Goal: Download file/media

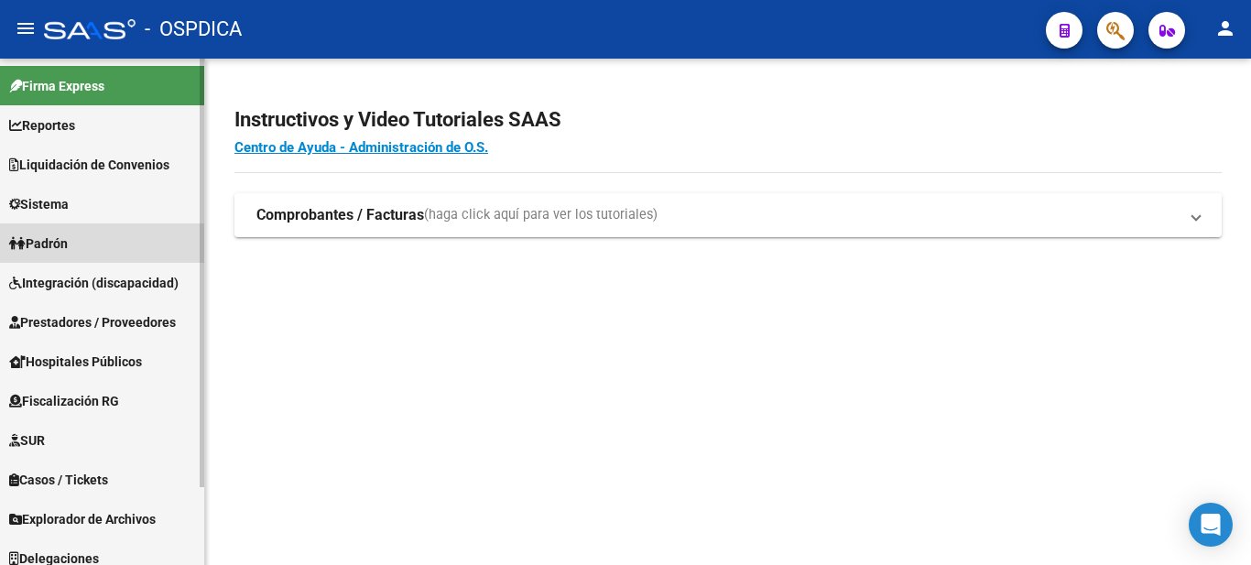
click at [59, 245] on span "Padrón" at bounding box center [38, 244] width 59 height 20
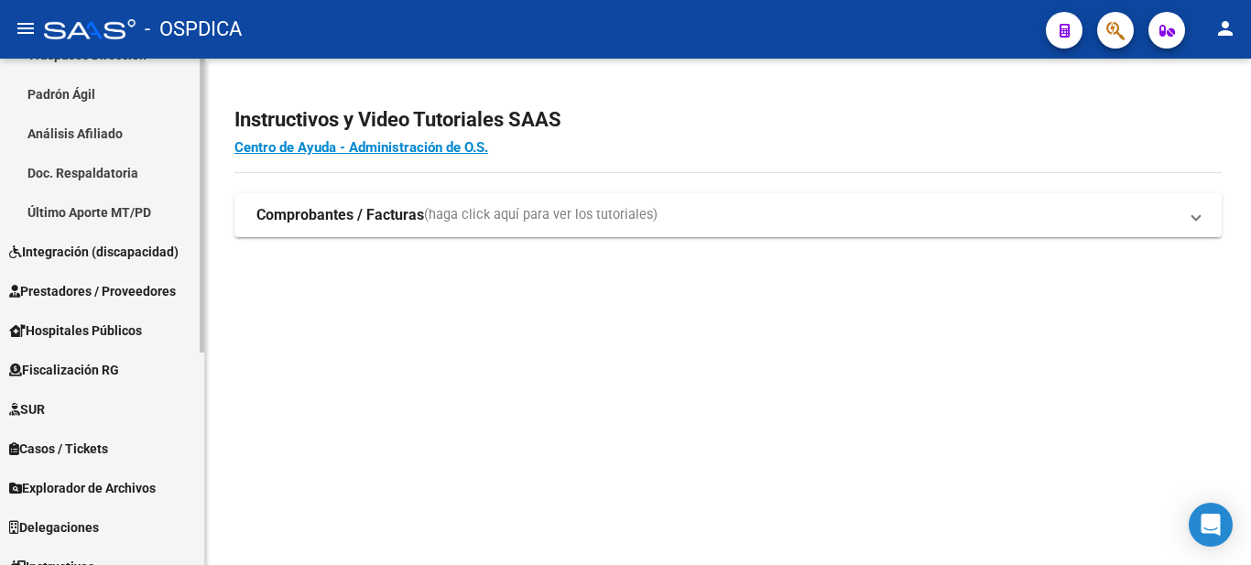
click at [163, 336] on div "Firma Express Reportes Ingresos Devengados Detalles por CUIL RG Detalles - MT/P…" at bounding box center [104, 189] width 209 height 874
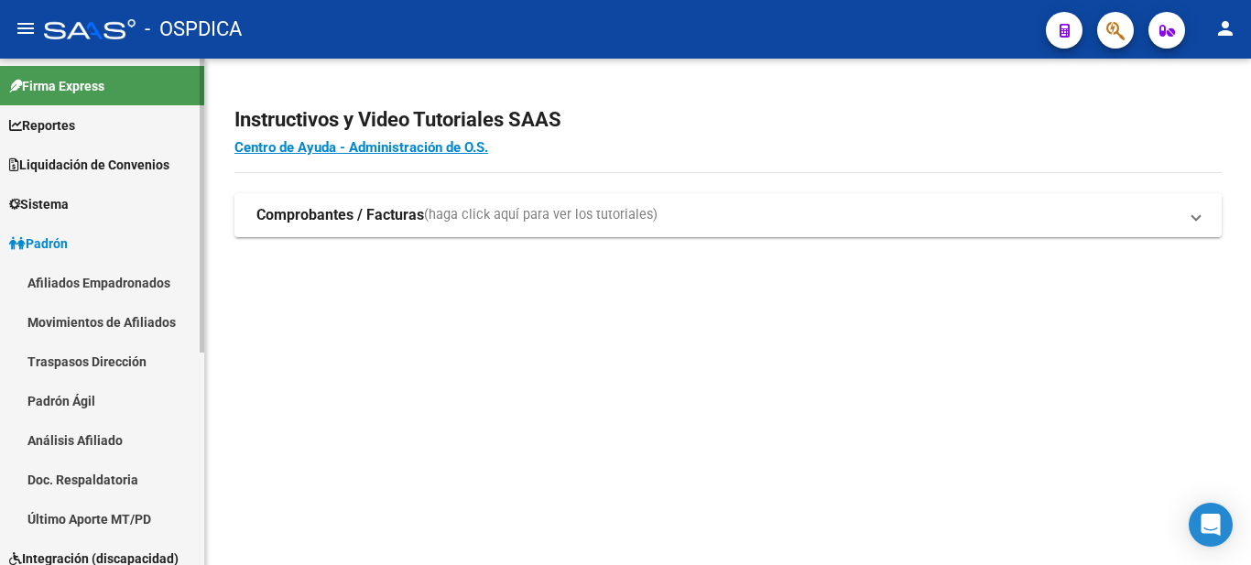
click at [314, 167] on mat-sidenav-container "Firma Express Reportes Ingresos Devengados Detalles por CUIL RG Detalles - MT/P…" at bounding box center [625, 312] width 1251 height 506
click at [112, 155] on span "Liquidación de Convenios" at bounding box center [89, 165] width 160 height 20
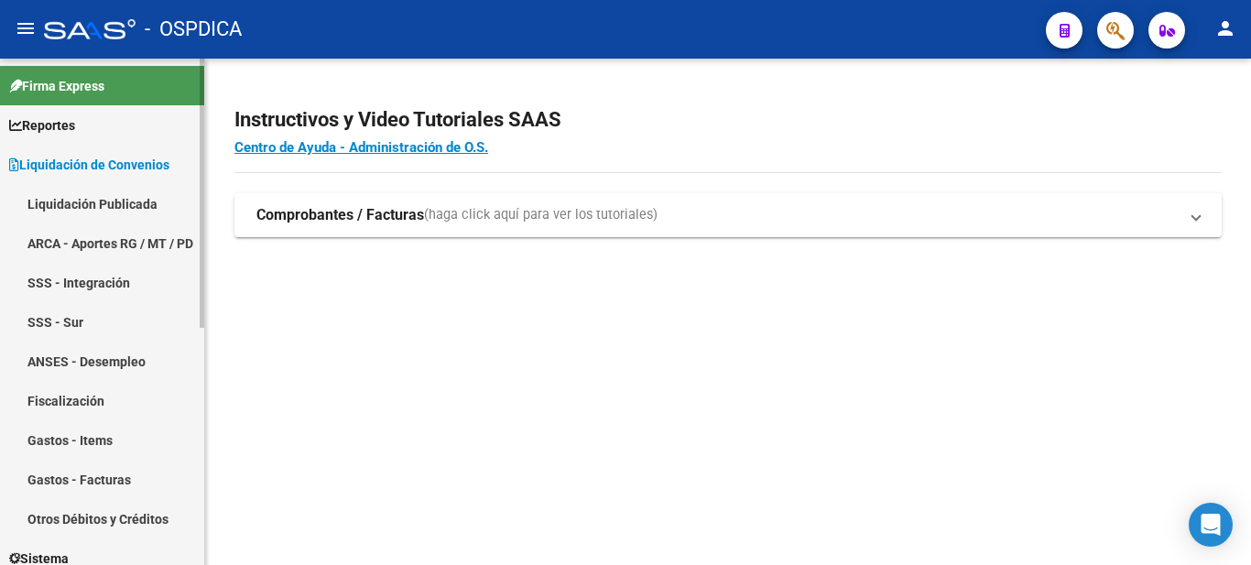
click at [80, 203] on link "Liquidación Publicada" at bounding box center [102, 203] width 204 height 39
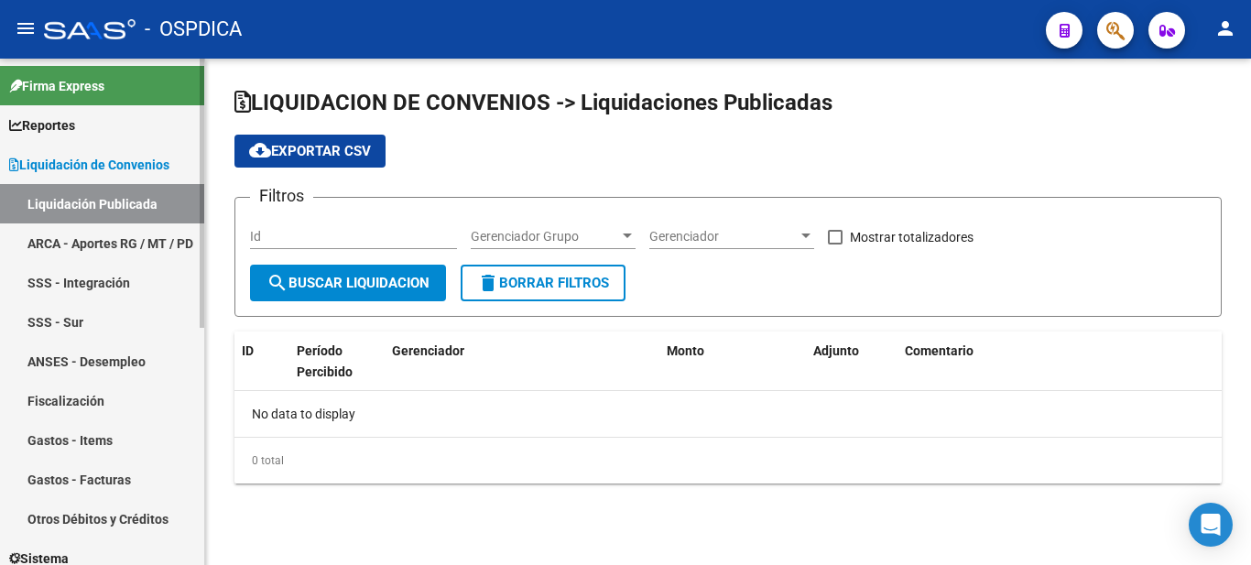
checkbox input "true"
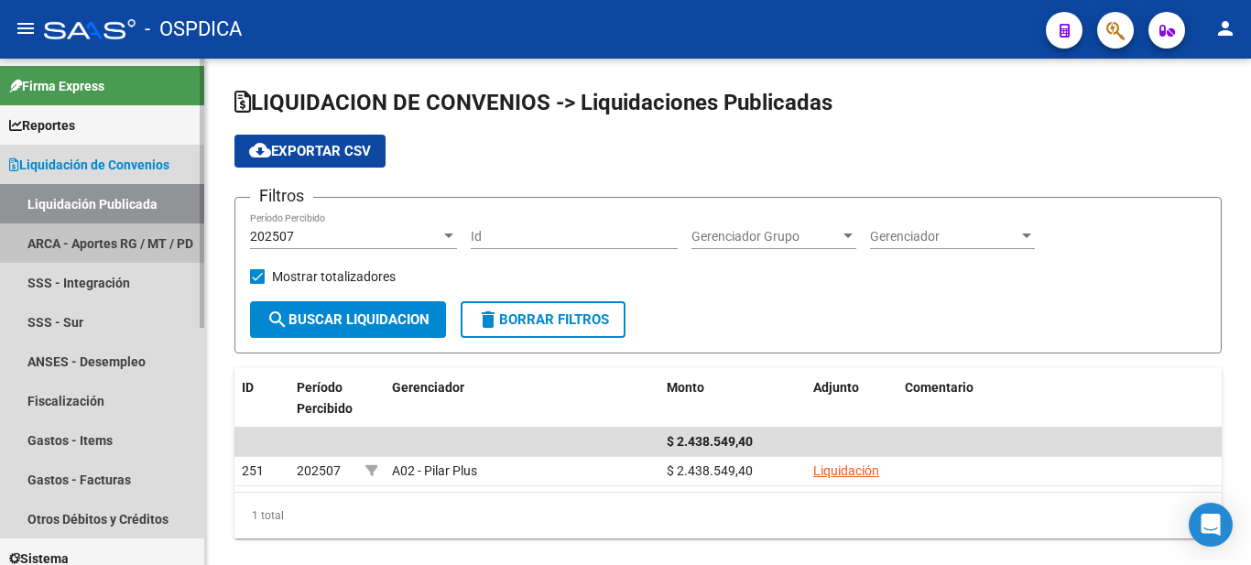
click at [77, 235] on link "ARCA - Aportes RG / MT / PD" at bounding box center [102, 242] width 204 height 39
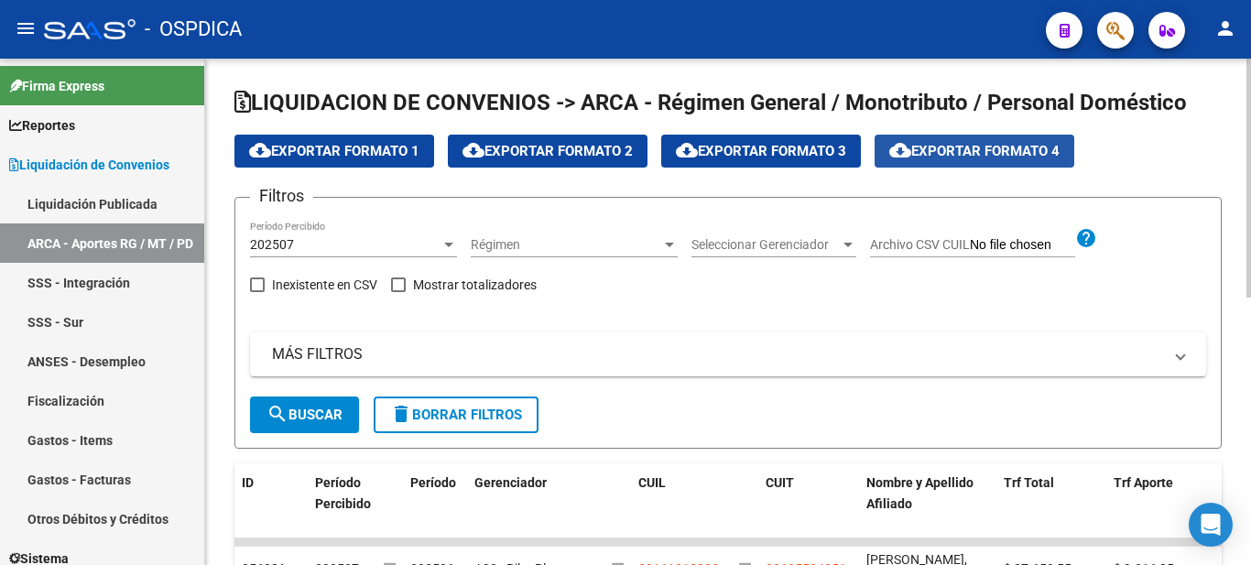
click at [1001, 143] on span "cloud_download Exportar Formato 4" at bounding box center [974, 151] width 170 height 16
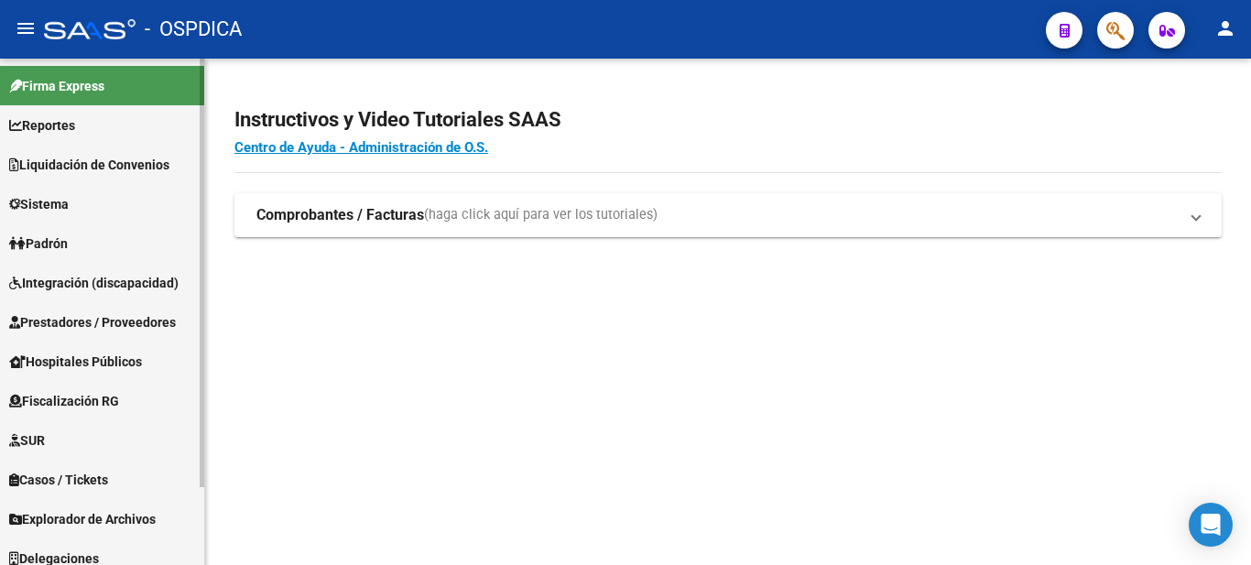
click at [68, 249] on span "Padrón" at bounding box center [38, 244] width 59 height 20
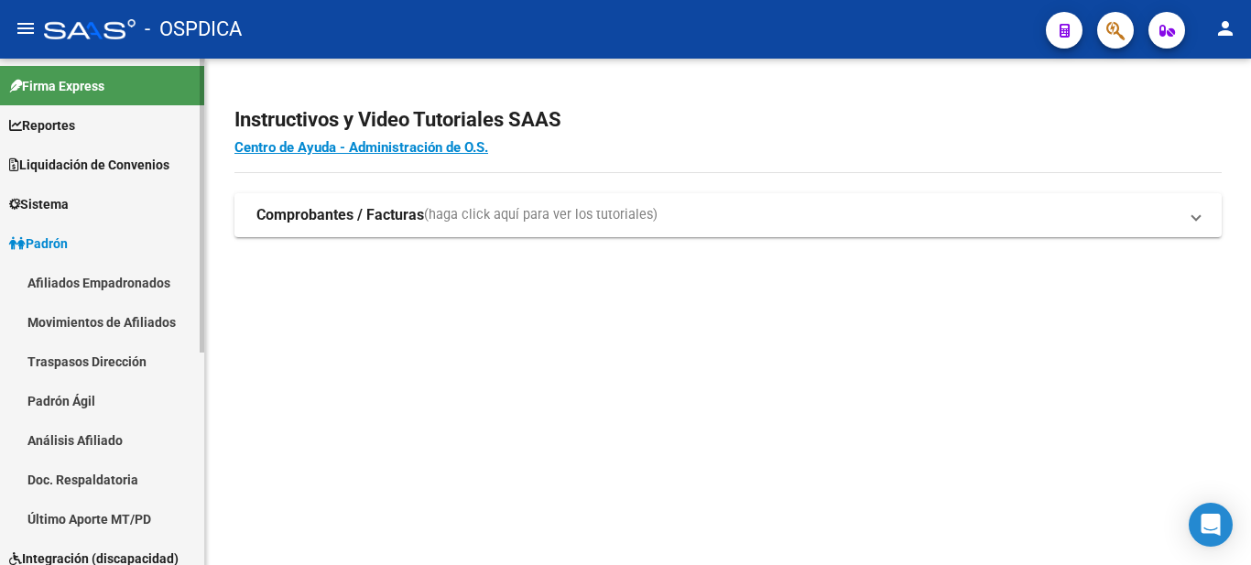
click at [122, 287] on link "Afiliados Empadronados" at bounding box center [102, 282] width 204 height 39
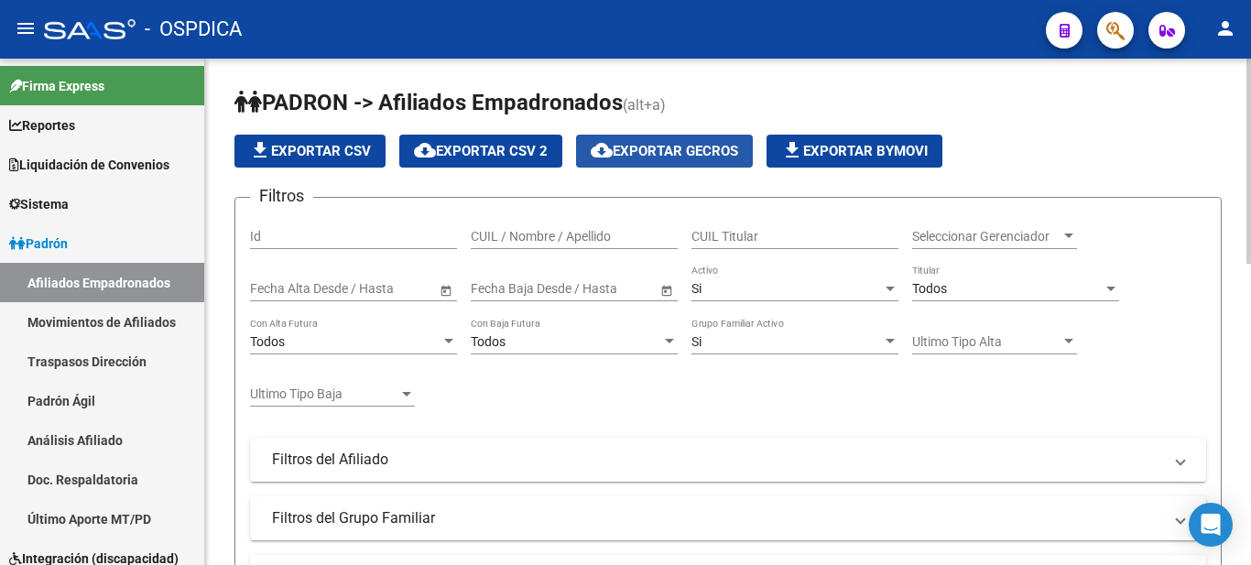
click at [702, 151] on span "cloud_download Exportar GECROS" at bounding box center [664, 151] width 147 height 16
